Goal: Information Seeking & Learning: Learn about a topic

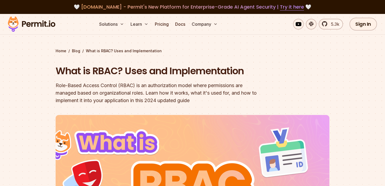
click at [174, 47] on section "Home / Blog / What is RBAC? Uses and Implementation What is RBAC? Uses and Impl…" at bounding box center [192, 162] width 385 height 297
click at [157, 51] on div "Home / Blog / What is RBAC? Uses and Implementation" at bounding box center [193, 50] width 274 height 5
click at [152, 52] on div "Home / Blog / What is RBAC? Uses and Implementation" at bounding box center [193, 50] width 274 height 5
click at [146, 57] on div "Home / Blog / What is RBAC? Uses and Implementation What is RBAC? Uses and Impl…" at bounding box center [193, 173] width 274 height 250
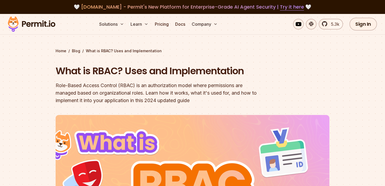
click at [150, 51] on div "Home / Blog / What is RBAC? Uses and Implementation" at bounding box center [193, 50] width 274 height 5
click at [150, 52] on div "Home / Blog / What is RBAC? Uses and Implementation" at bounding box center [193, 50] width 274 height 5
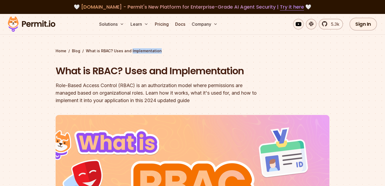
click at [144, 51] on div "Home / Blog / What is RBAC? Uses and Implementation" at bounding box center [193, 50] width 274 height 5
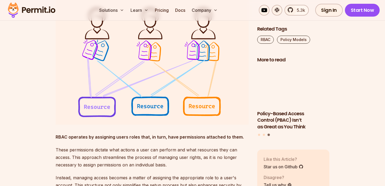
scroll to position [557, 0]
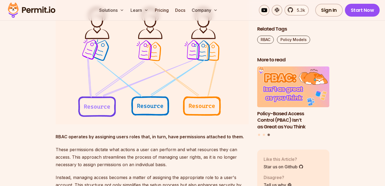
click at [214, 78] on img at bounding box center [152, 48] width 193 height 151
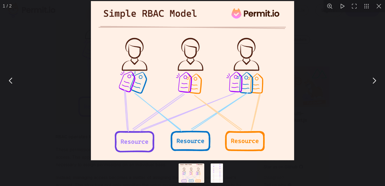
click at [379, 8] on button "You can close this modal content with the ESC key" at bounding box center [379, 6] width 12 height 12
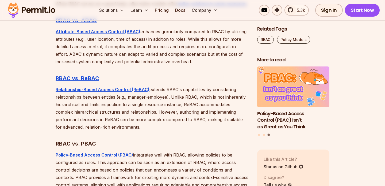
scroll to position [1469, 0]
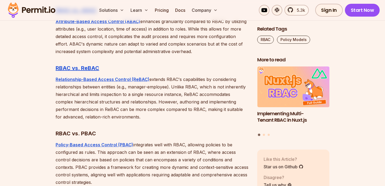
click at [144, 72] on h3 "RBAC vs. ReBAC" at bounding box center [152, 68] width 193 height 9
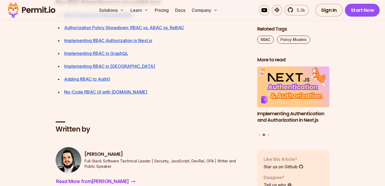
scroll to position [2070, 0]
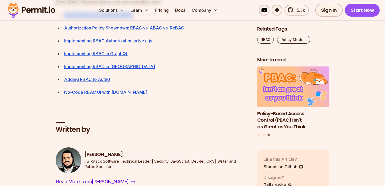
click at [179, 19] on div "⁠ Best Practices to Implement RBAC" at bounding box center [156, 14] width 185 height 7
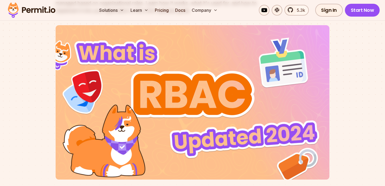
scroll to position [0, 0]
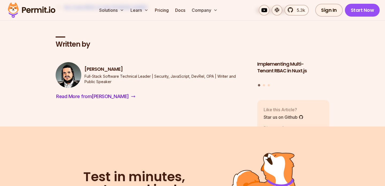
scroll to position [2099, 0]
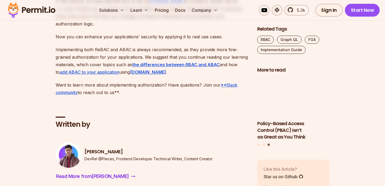
scroll to position [2788, 0]
